Goal: Obtain resource: Obtain resource

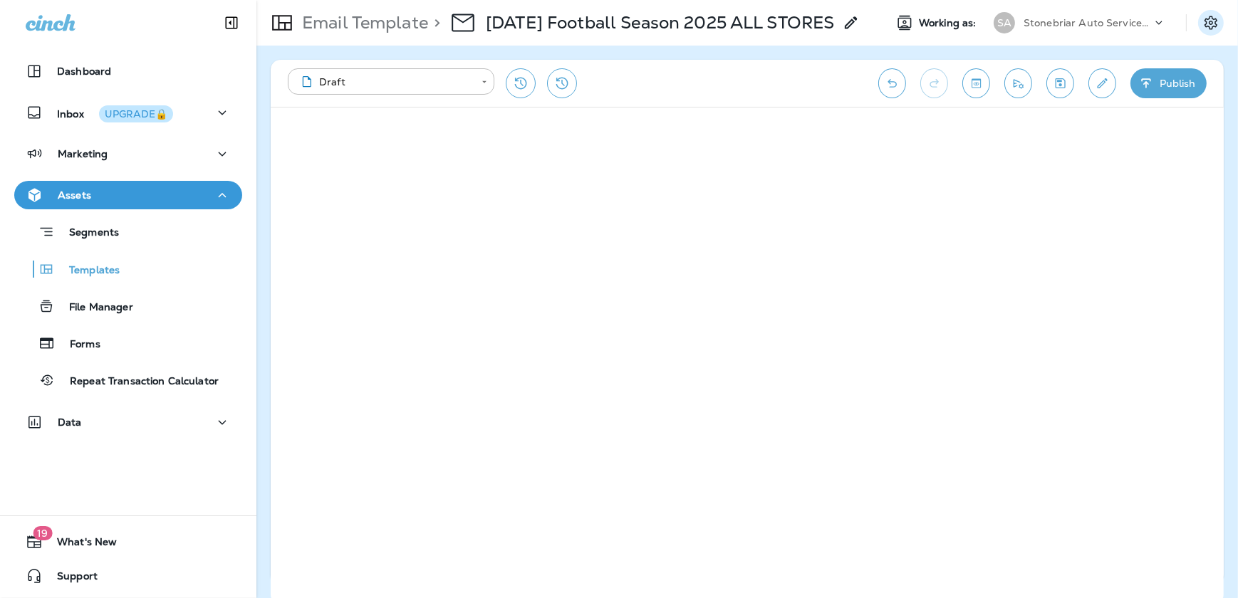
click at [1219, 19] on icon "Settings" at bounding box center [1210, 22] width 17 height 17
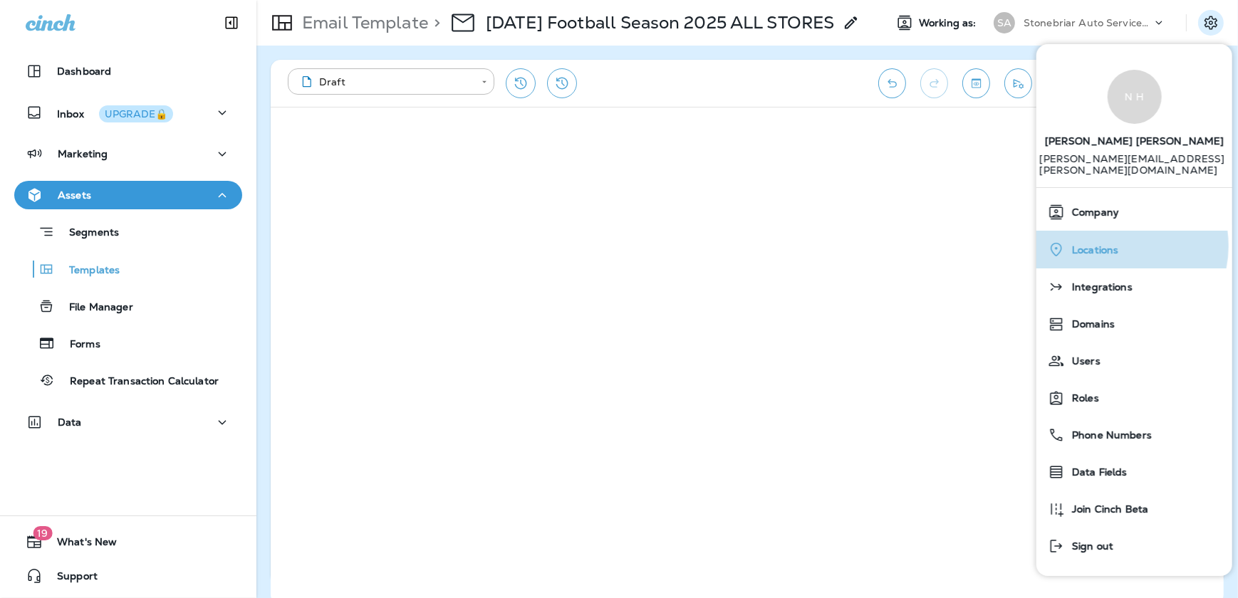
click at [1119, 247] on div "Locations" at bounding box center [1134, 249] width 184 height 29
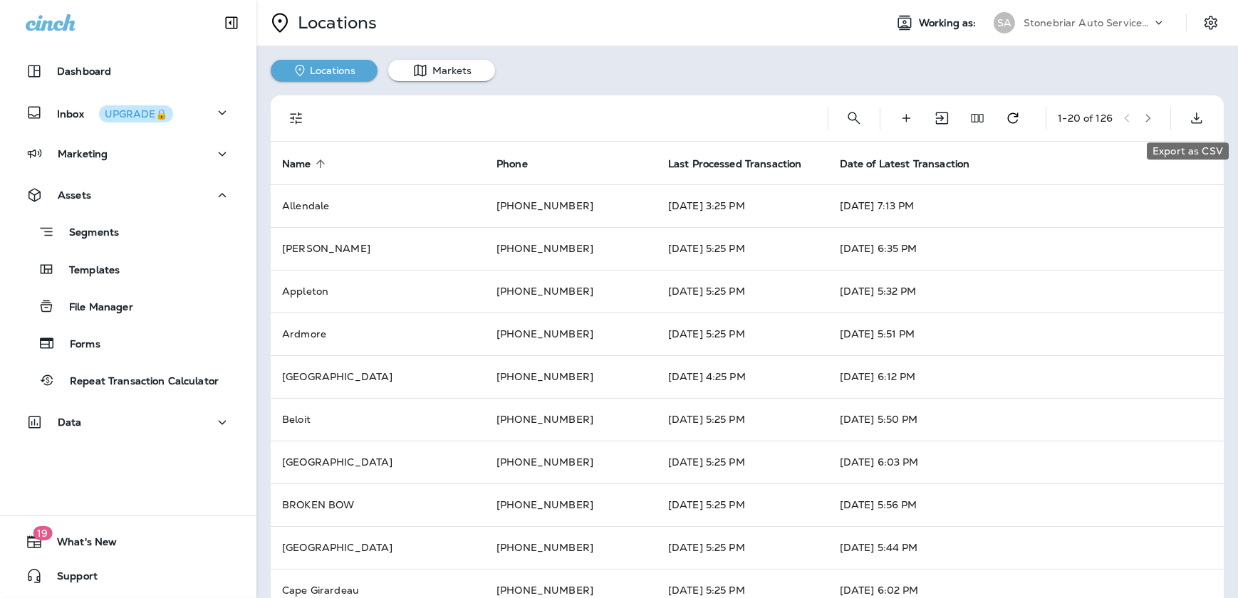
click at [1188, 115] on icon "Export as CSV" at bounding box center [1196, 118] width 17 height 17
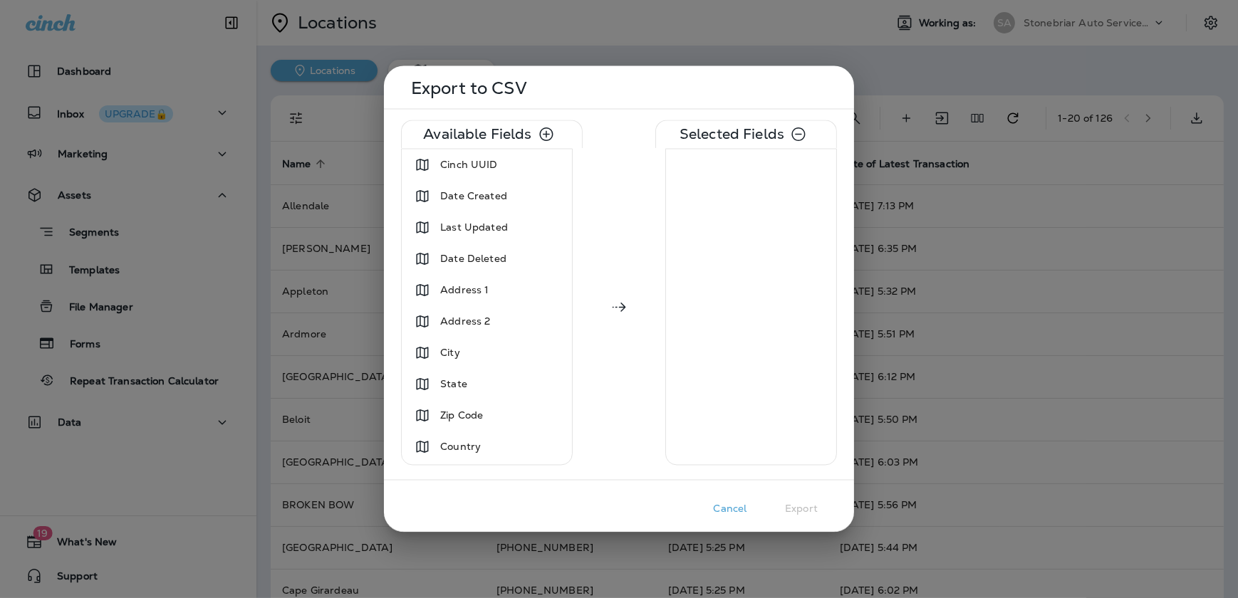
drag, startPoint x: 614, startPoint y: 88, endPoint x: 615, endPoint y: 127, distance: 39.2
click at [617, 100] on div "Export to CSV" at bounding box center [619, 96] width 436 height 26
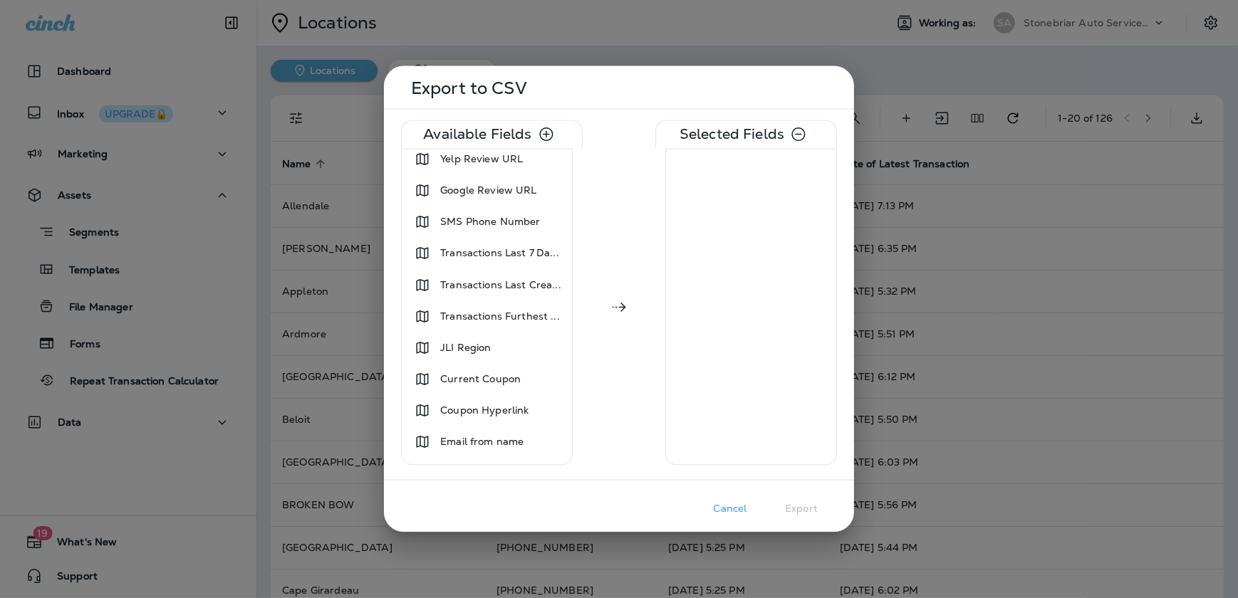
scroll to position [905, 0]
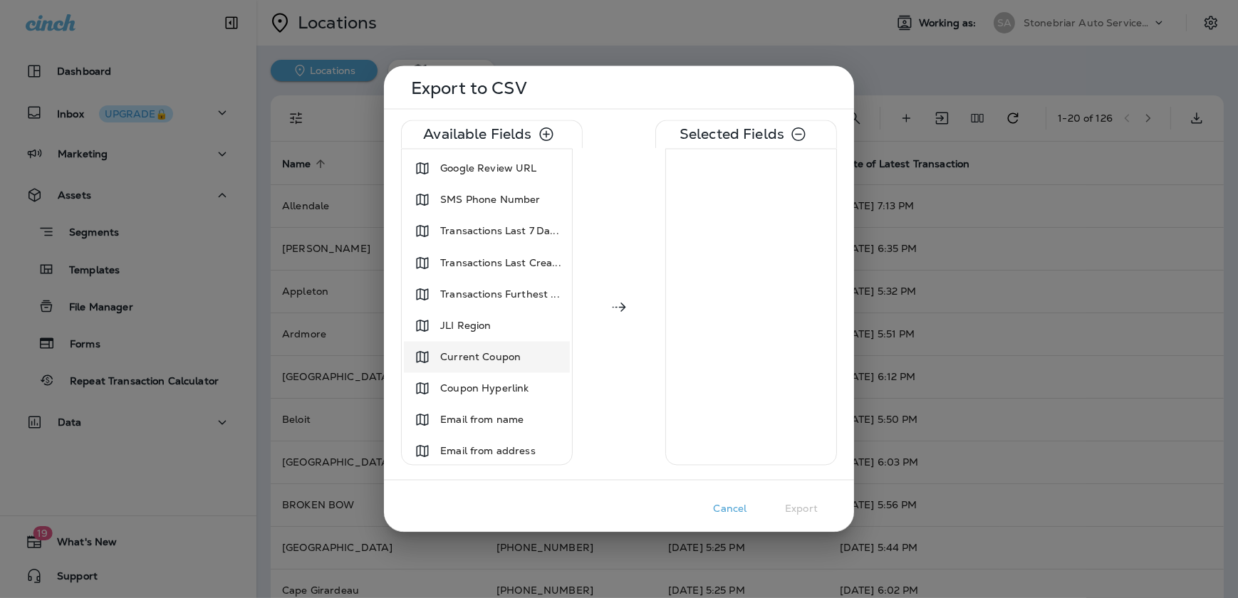
click at [526, 361] on div "Current Coupon" at bounding box center [487, 357] width 160 height 26
click at [531, 381] on div "Coupon Hyperlink" at bounding box center [484, 388] width 100 height 26
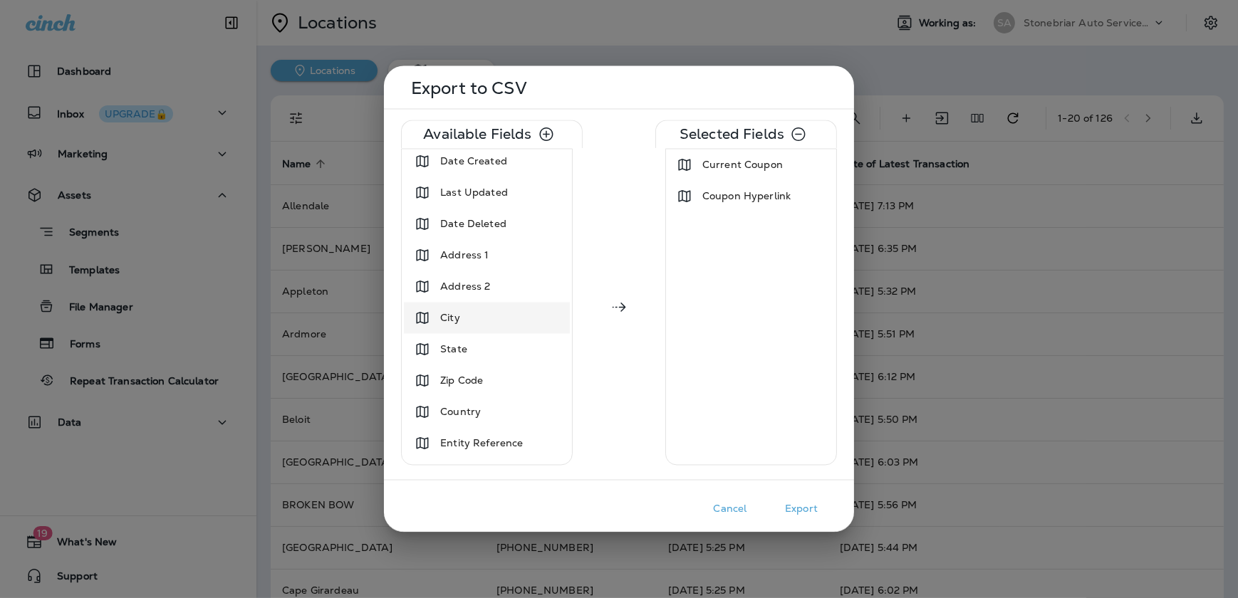
scroll to position [1, 0]
click at [489, 350] on div "City" at bounding box center [487, 353] width 160 height 26
click at [491, 347] on div "State" at bounding box center [487, 353] width 160 height 26
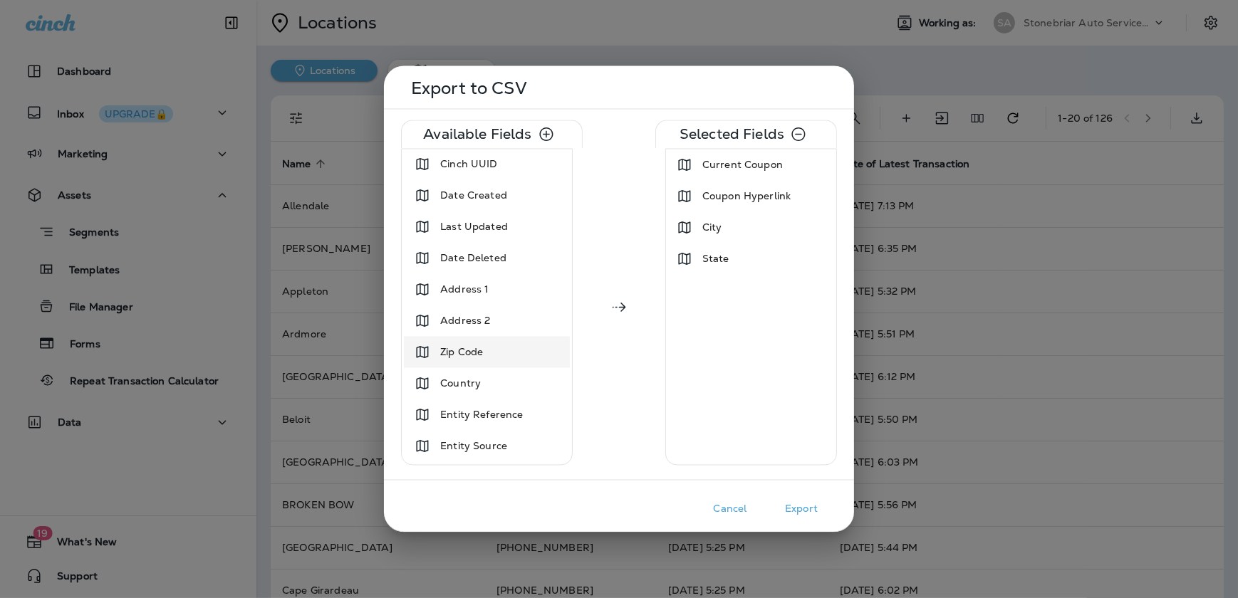
scroll to position [0, 0]
drag, startPoint x: 730, startPoint y: 226, endPoint x: 722, endPoint y: 228, distance: 8.1
click at [722, 225] on div "City" at bounding box center [751, 228] width 165 height 26
click at [733, 216] on div "State" at bounding box center [751, 228] width 165 height 26
click at [742, 197] on span "Coupon Hyperlink" at bounding box center [746, 196] width 88 height 14
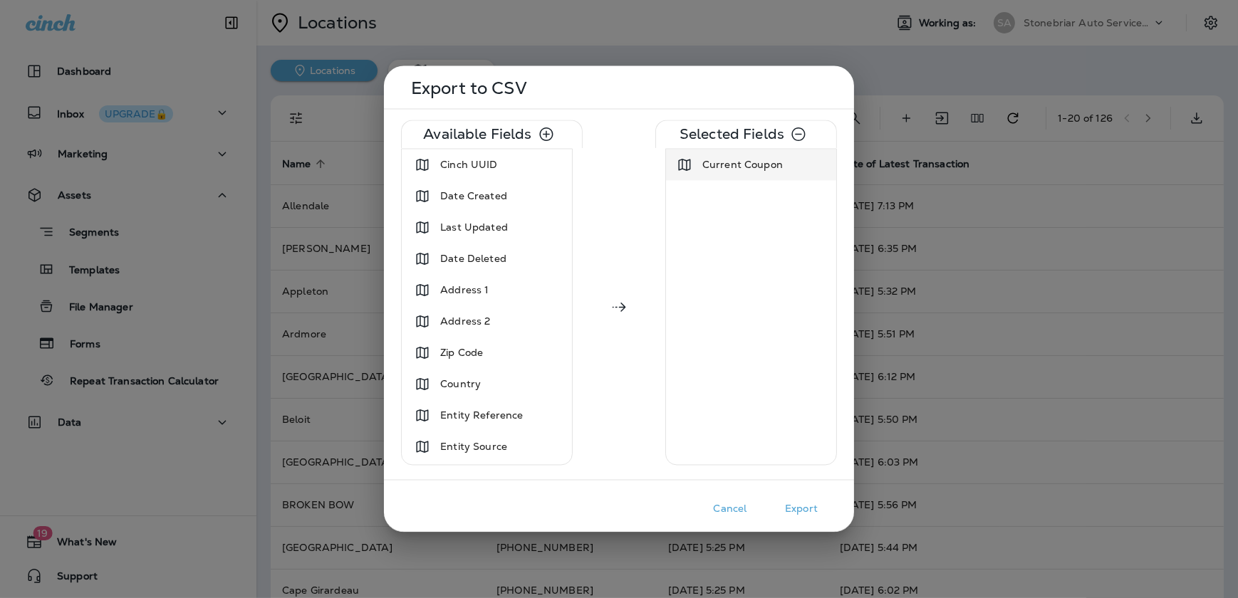
click at [742, 165] on span "Current Coupon" at bounding box center [742, 165] width 80 height 14
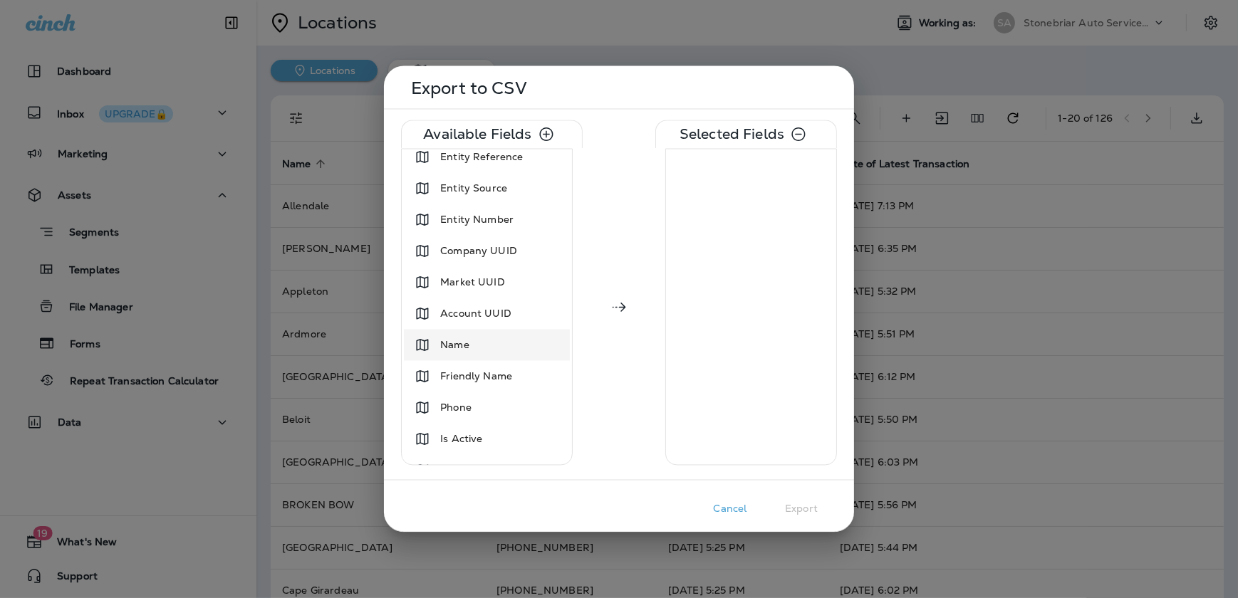
click at [489, 341] on div "Name" at bounding box center [487, 346] width 160 height 26
click at [496, 348] on span "Market UUID" at bounding box center [472, 347] width 65 height 14
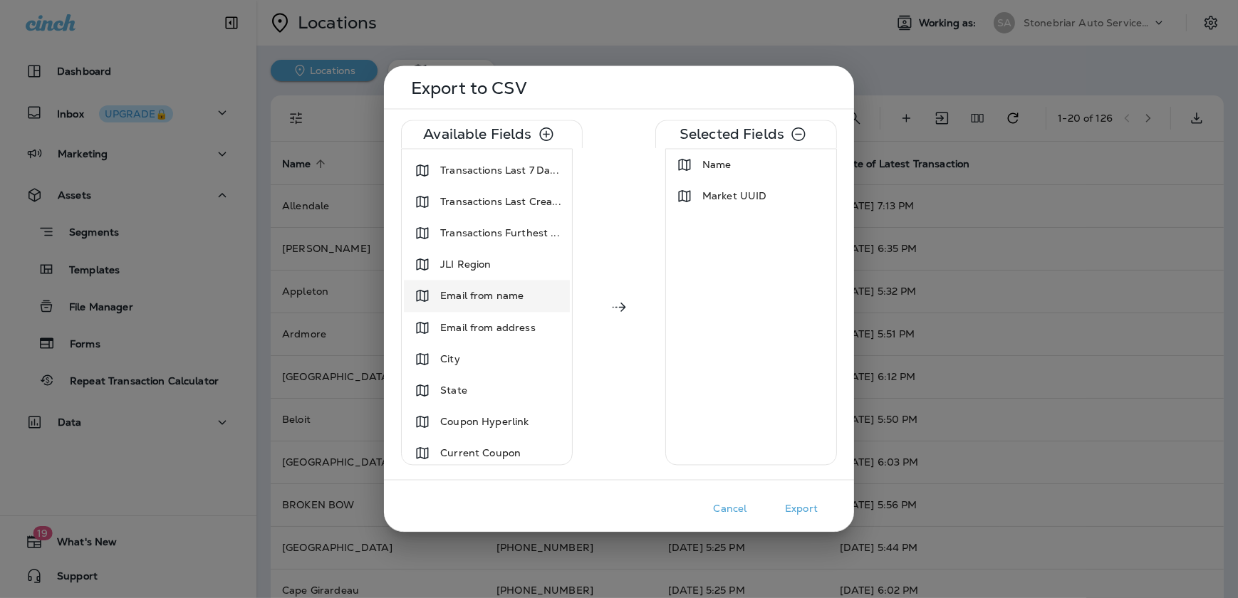
scroll to position [841, 0]
click at [493, 360] on div "City" at bounding box center [487, 358] width 160 height 26
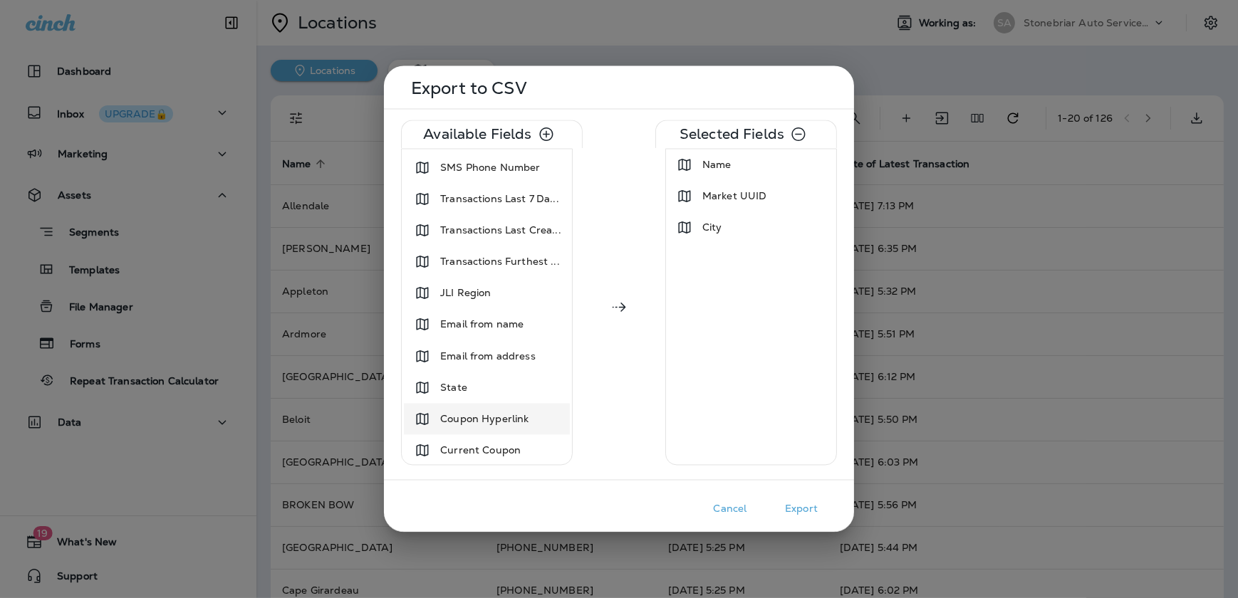
click at [506, 418] on span "Coupon Hyperlink" at bounding box center [484, 419] width 88 height 14
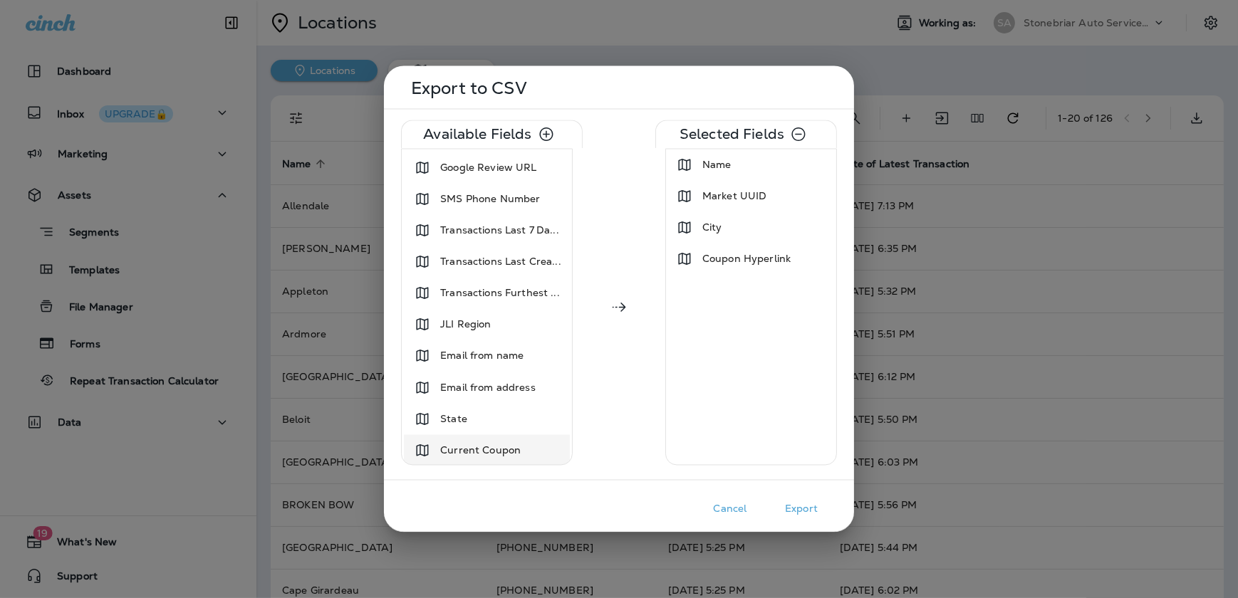
click at [506, 446] on span "Current Coupon" at bounding box center [480, 450] width 80 height 14
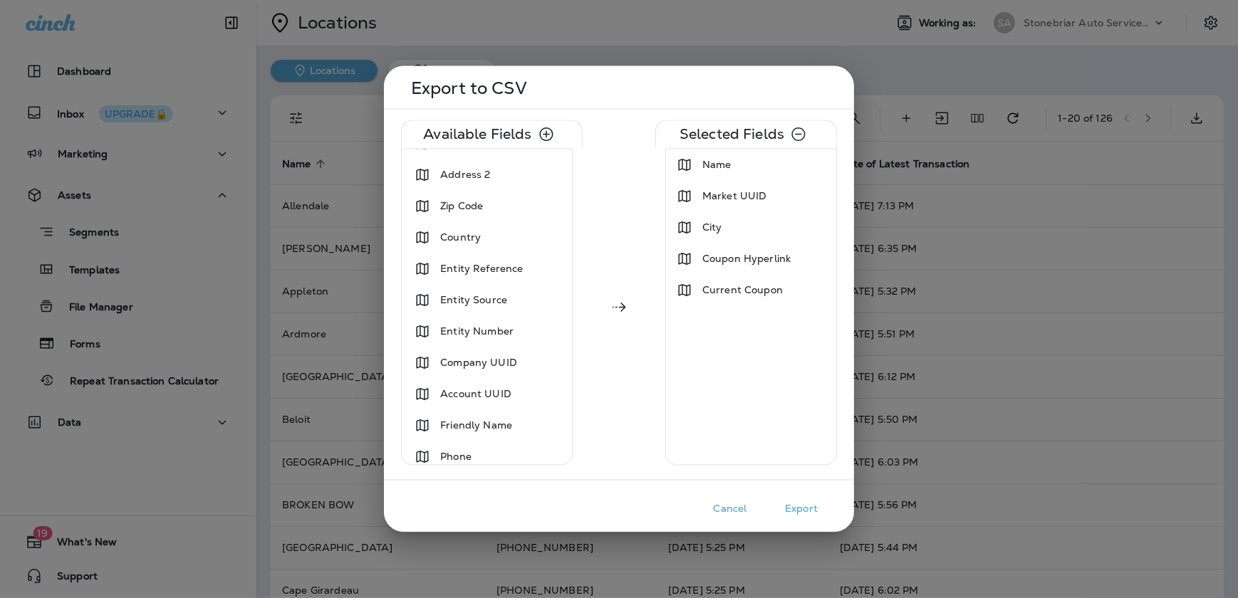
scroll to position [0, 0]
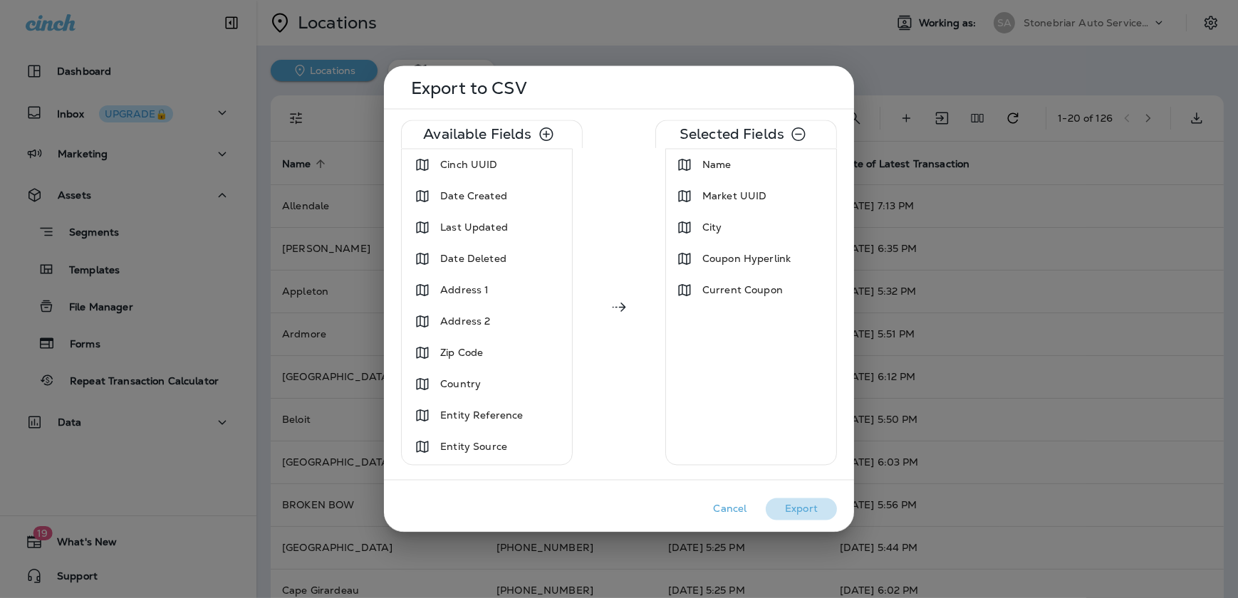
click at [811, 510] on button "Export" at bounding box center [801, 509] width 71 height 22
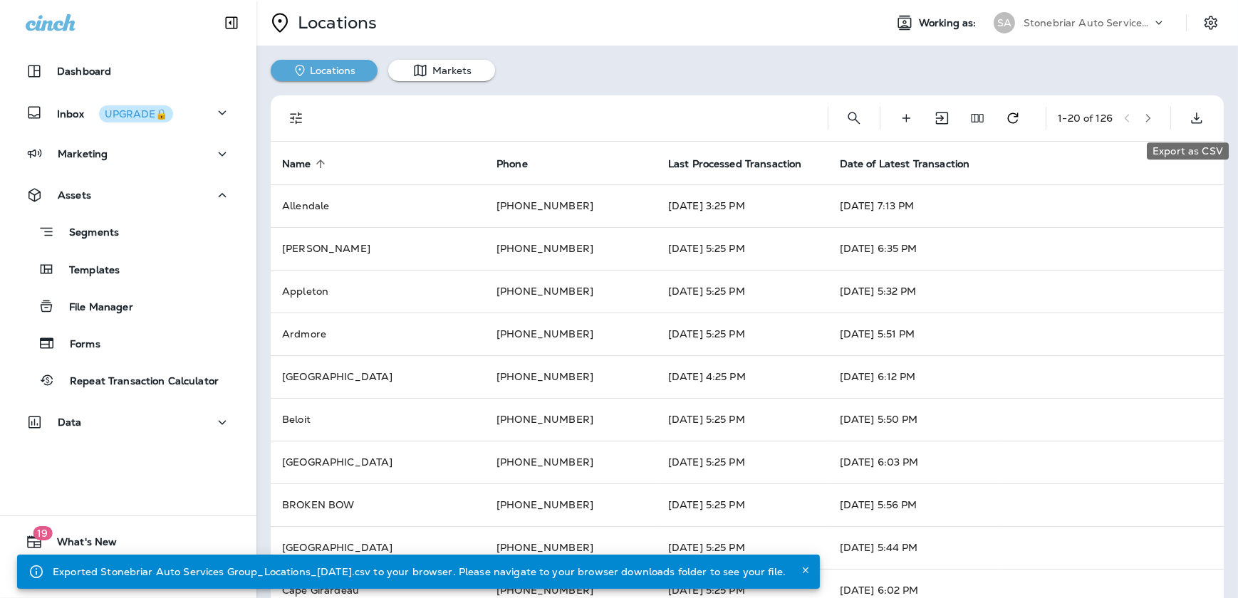
click at [1188, 115] on icon "Export as CSV" at bounding box center [1196, 118] width 17 height 17
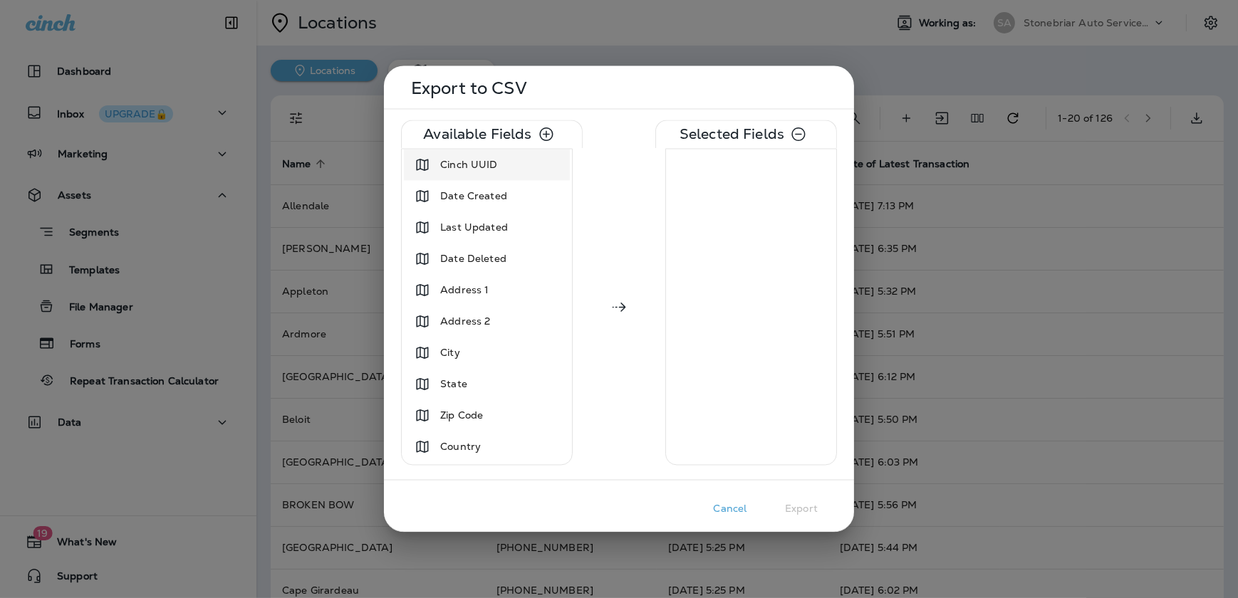
click at [496, 152] on div "Cinch UUID" at bounding box center [468, 165] width 68 height 26
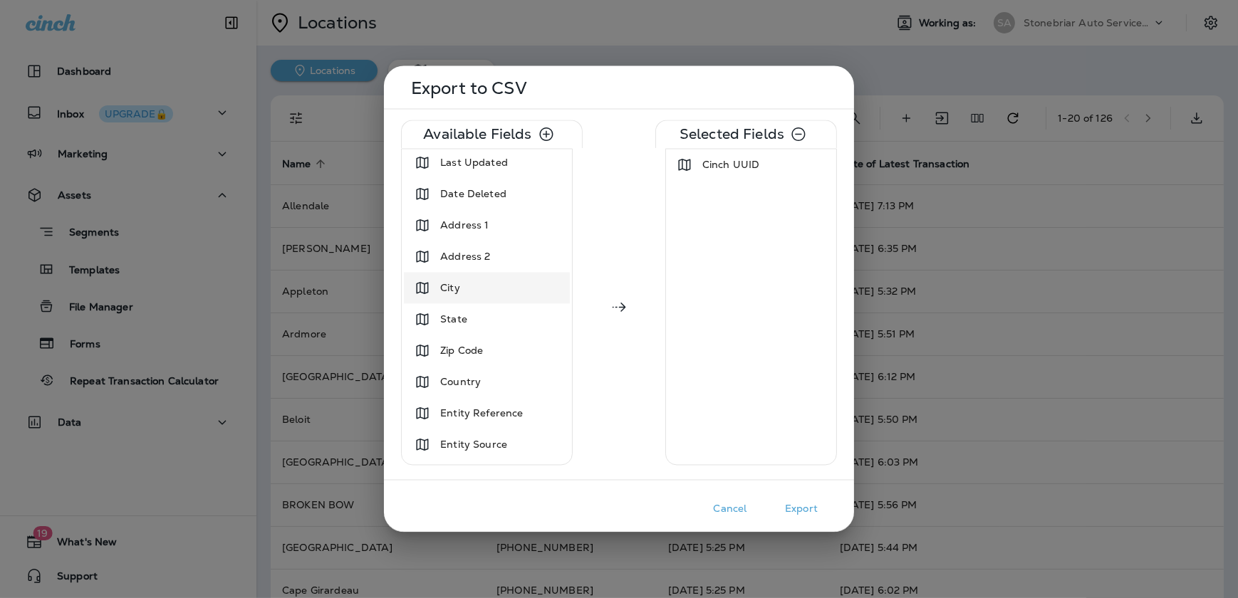
scroll to position [64, 0]
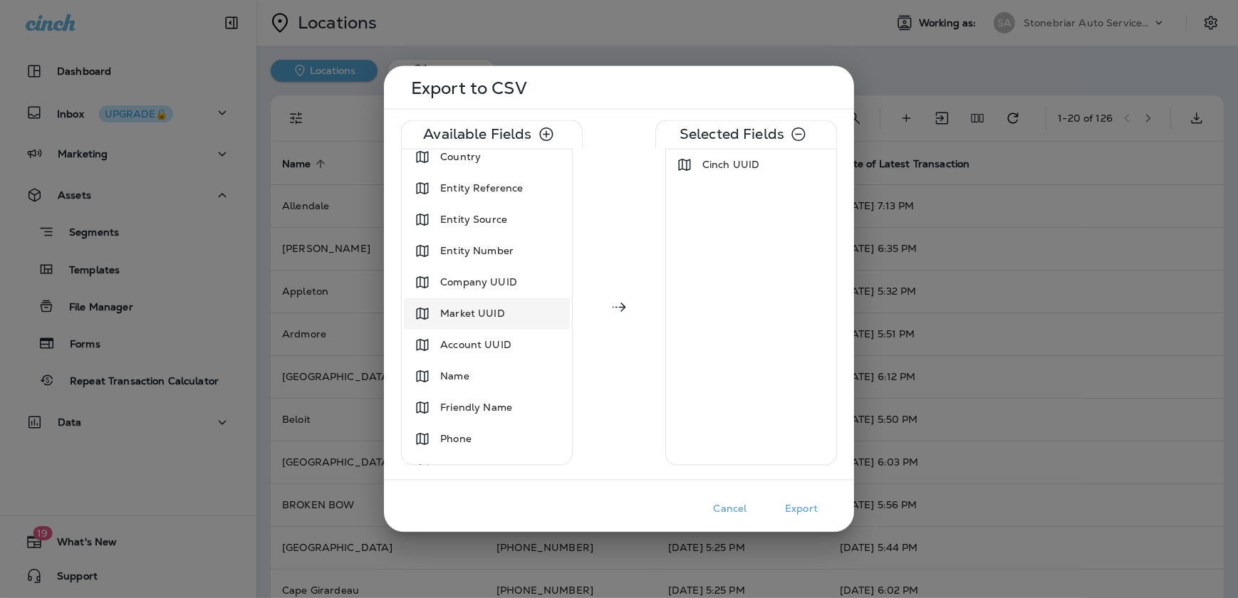
click at [508, 372] on div "Name" at bounding box center [487, 377] width 160 height 26
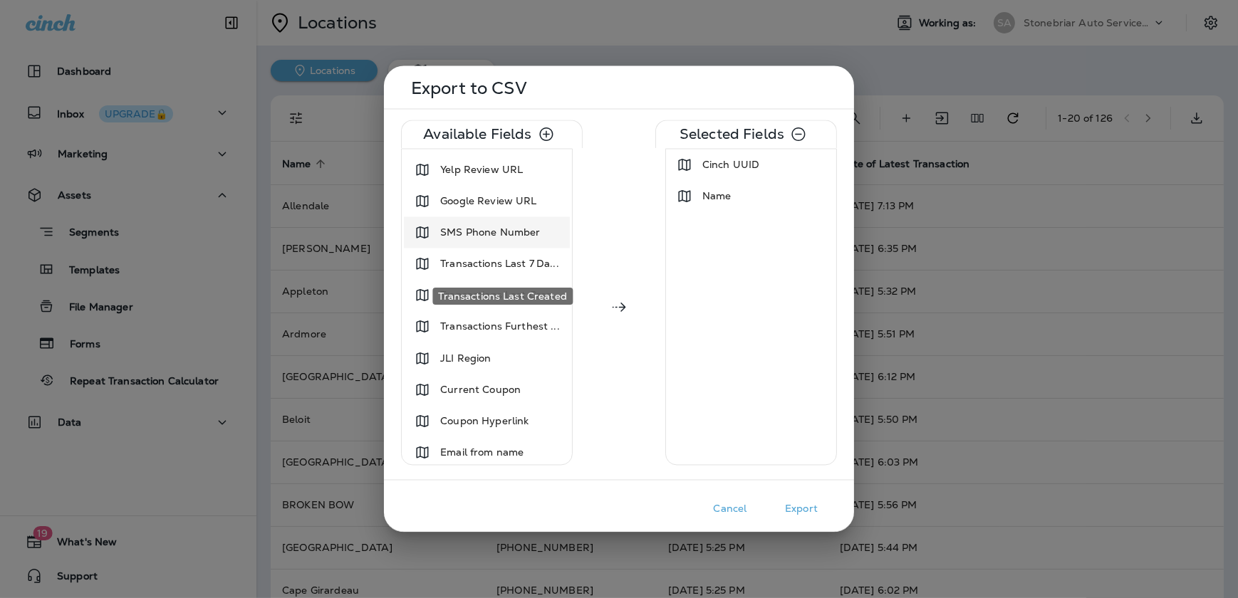
scroll to position [841, 0]
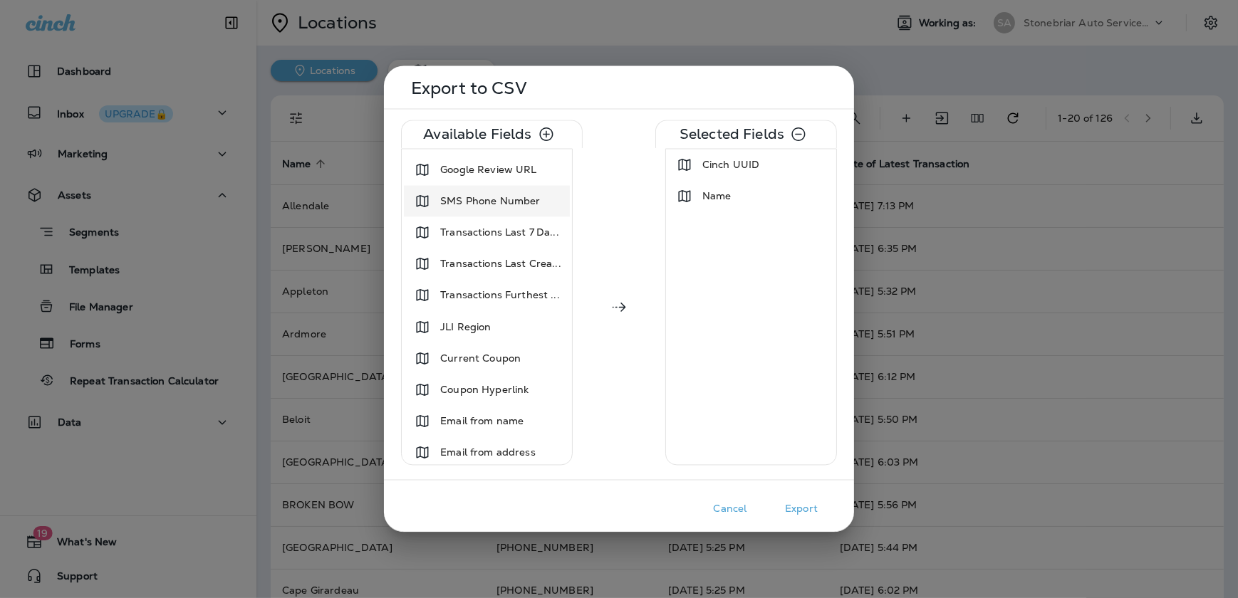
click at [508, 330] on div "JLI Region" at bounding box center [487, 327] width 160 height 26
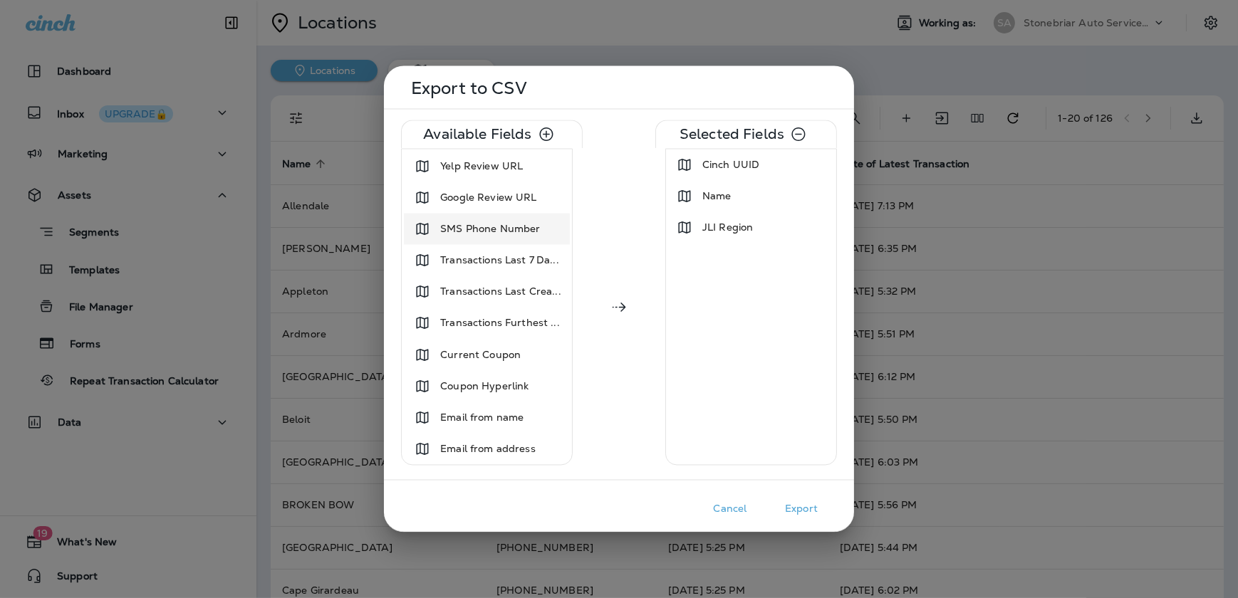
scroll to position [812, 0]
click at [522, 357] on div "Current Coupon" at bounding box center [480, 356] width 92 height 26
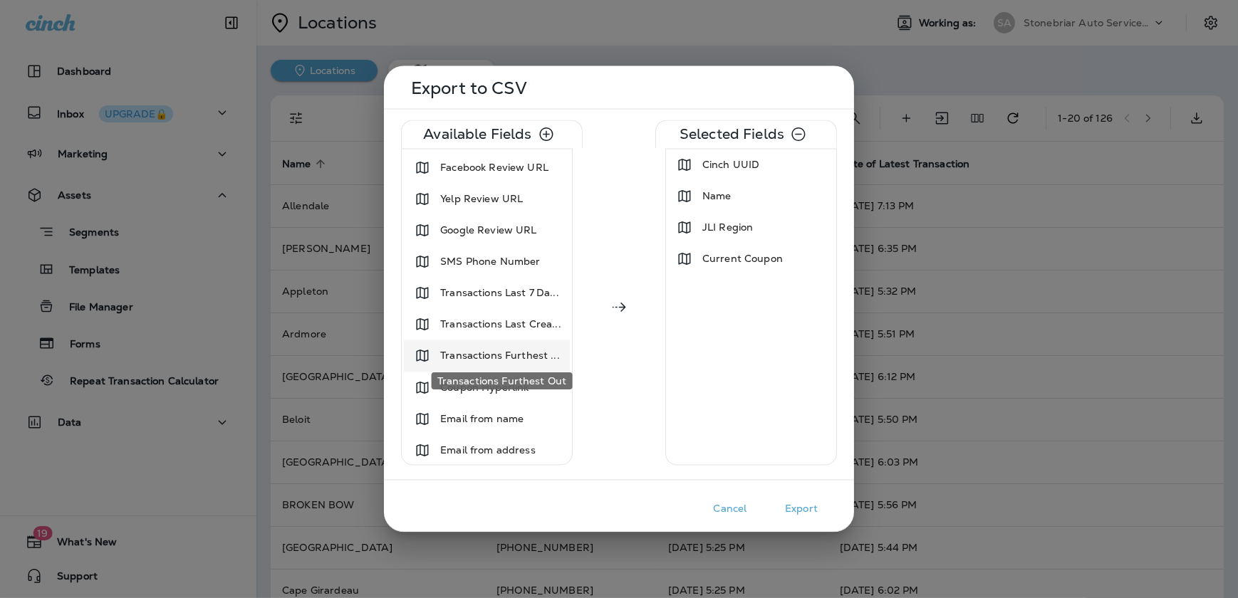
click at [523, 381] on div "Transactions Furthest Out" at bounding box center [502, 380] width 141 height 17
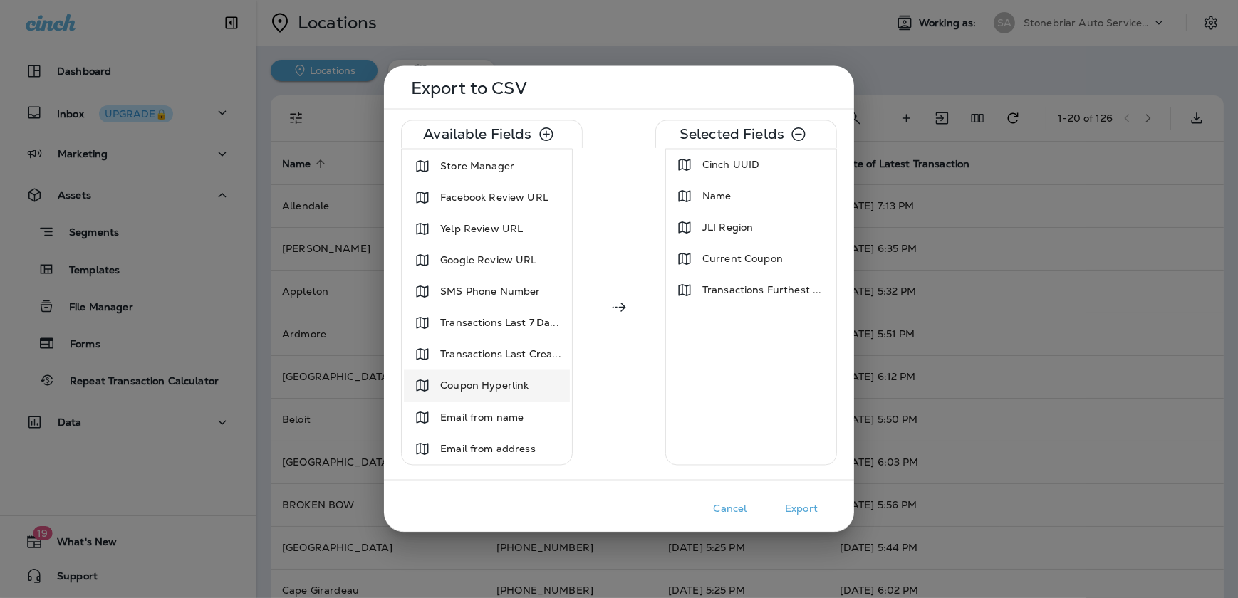
scroll to position [748, 0]
click at [762, 281] on div "Transactions Furthest ..." at bounding box center [761, 291] width 131 height 26
click at [498, 353] on span "Coupon Hyperlink" at bounding box center [484, 356] width 88 height 14
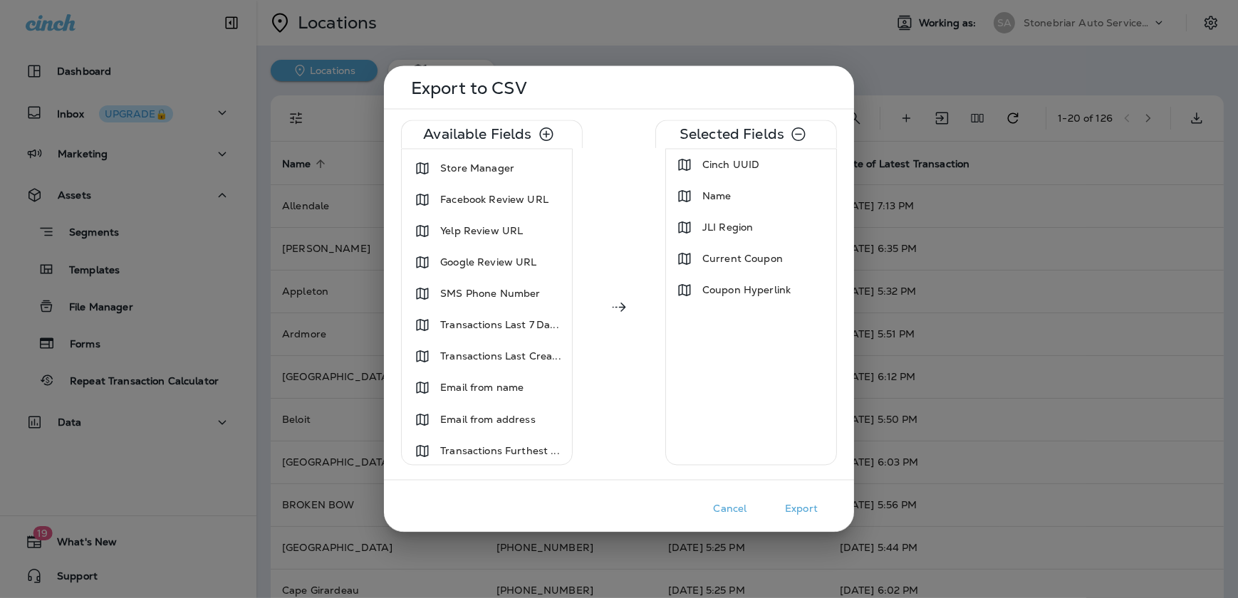
click at [800, 506] on button "Export" at bounding box center [801, 509] width 71 height 22
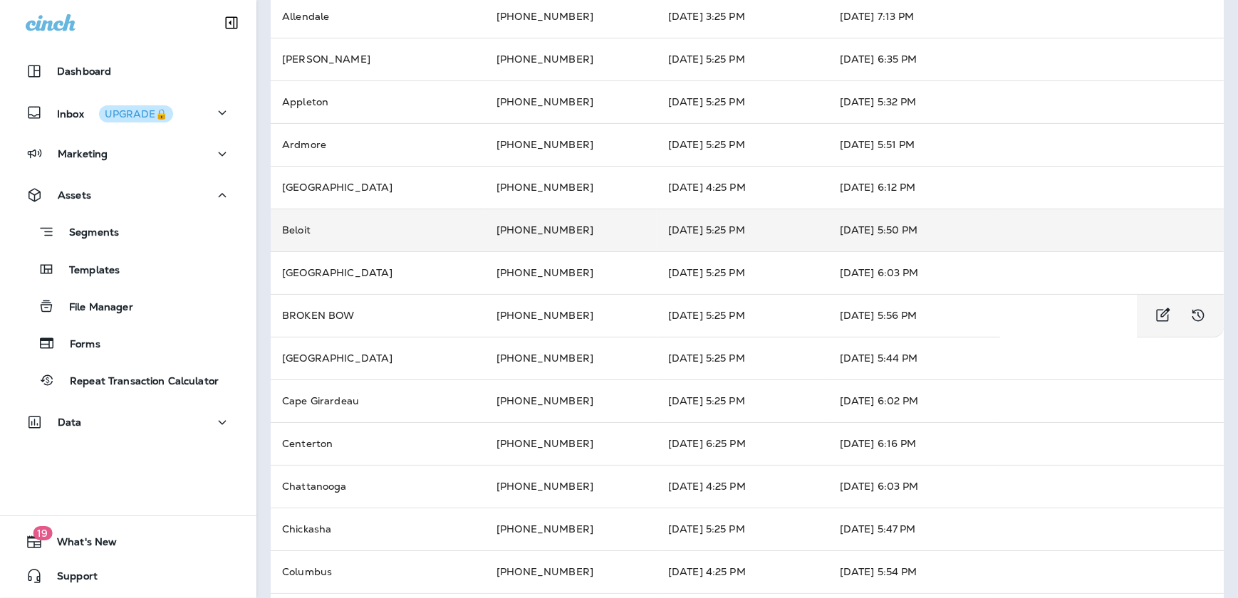
scroll to position [0, 0]
